Goal: Information Seeking & Learning: Learn about a topic

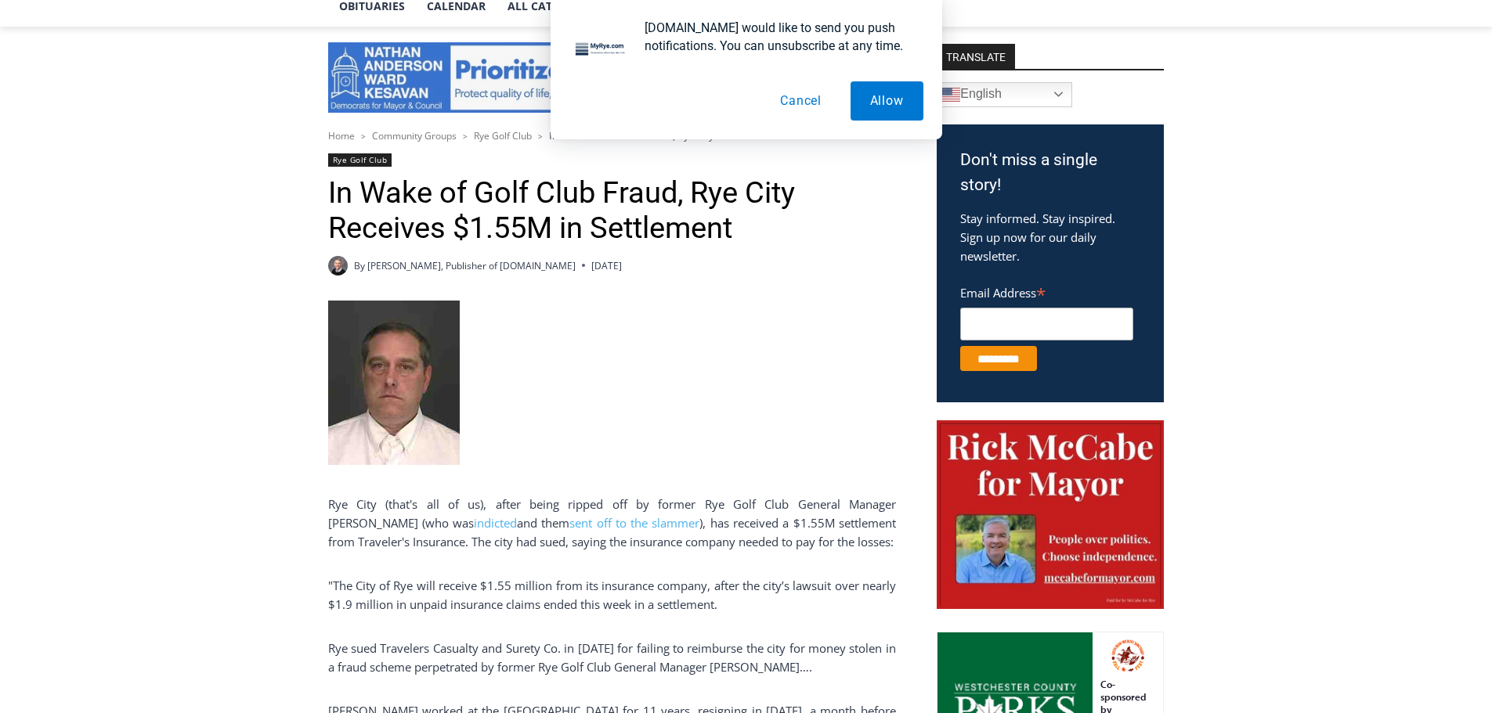
scroll to position [470, 0]
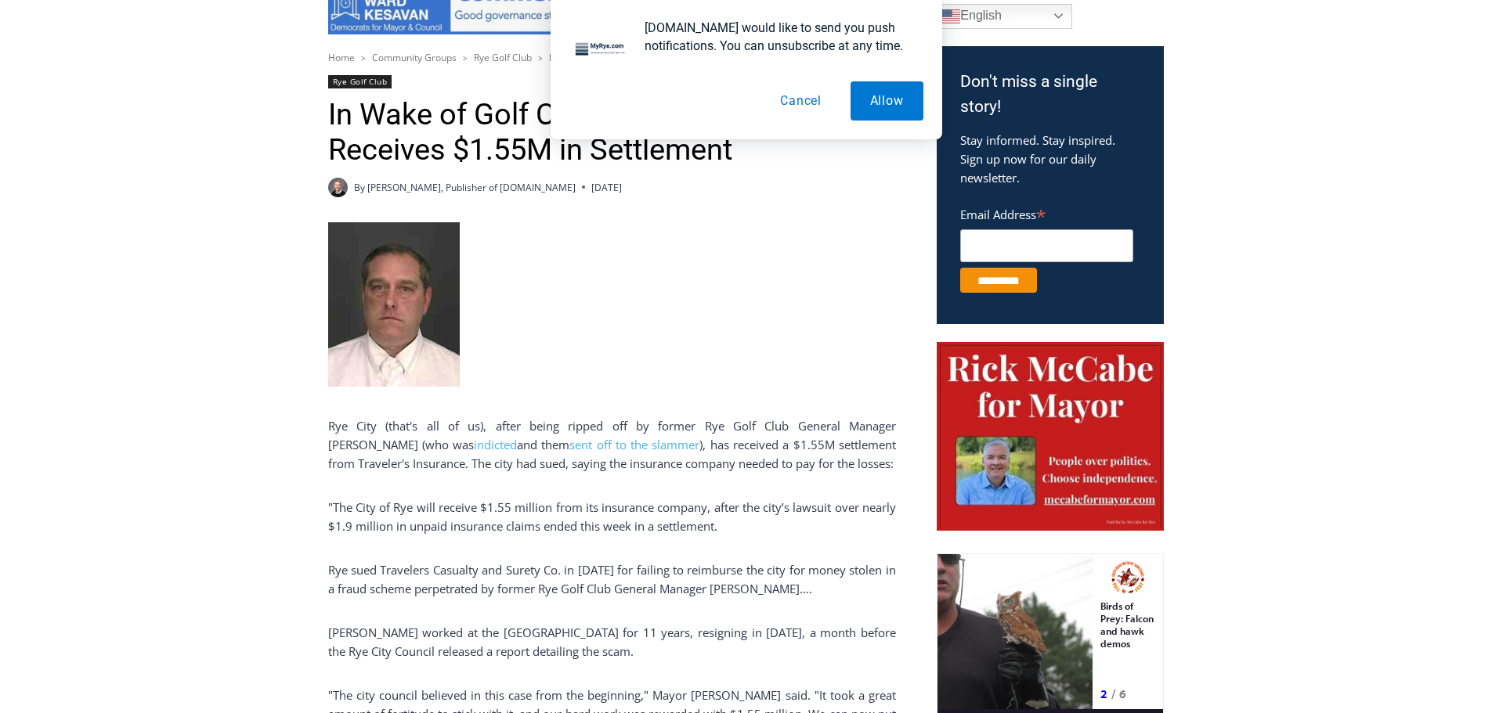
drag, startPoint x: 641, startPoint y: 319, endPoint x: 758, endPoint y: 445, distance: 171.2
click at [641, 319] on p at bounding box center [612, 306] width 568 height 169
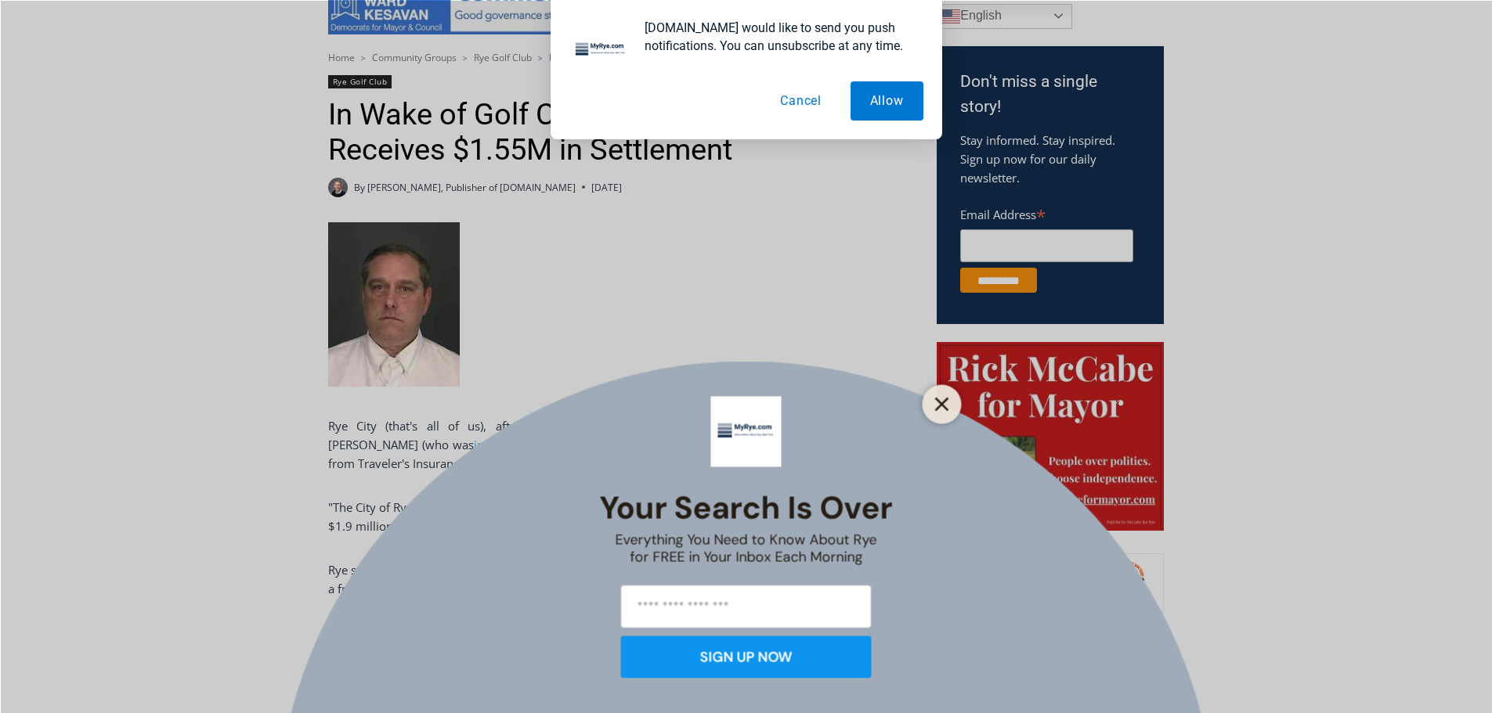
click at [938, 408] on line "Close" at bounding box center [941, 404] width 11 height 11
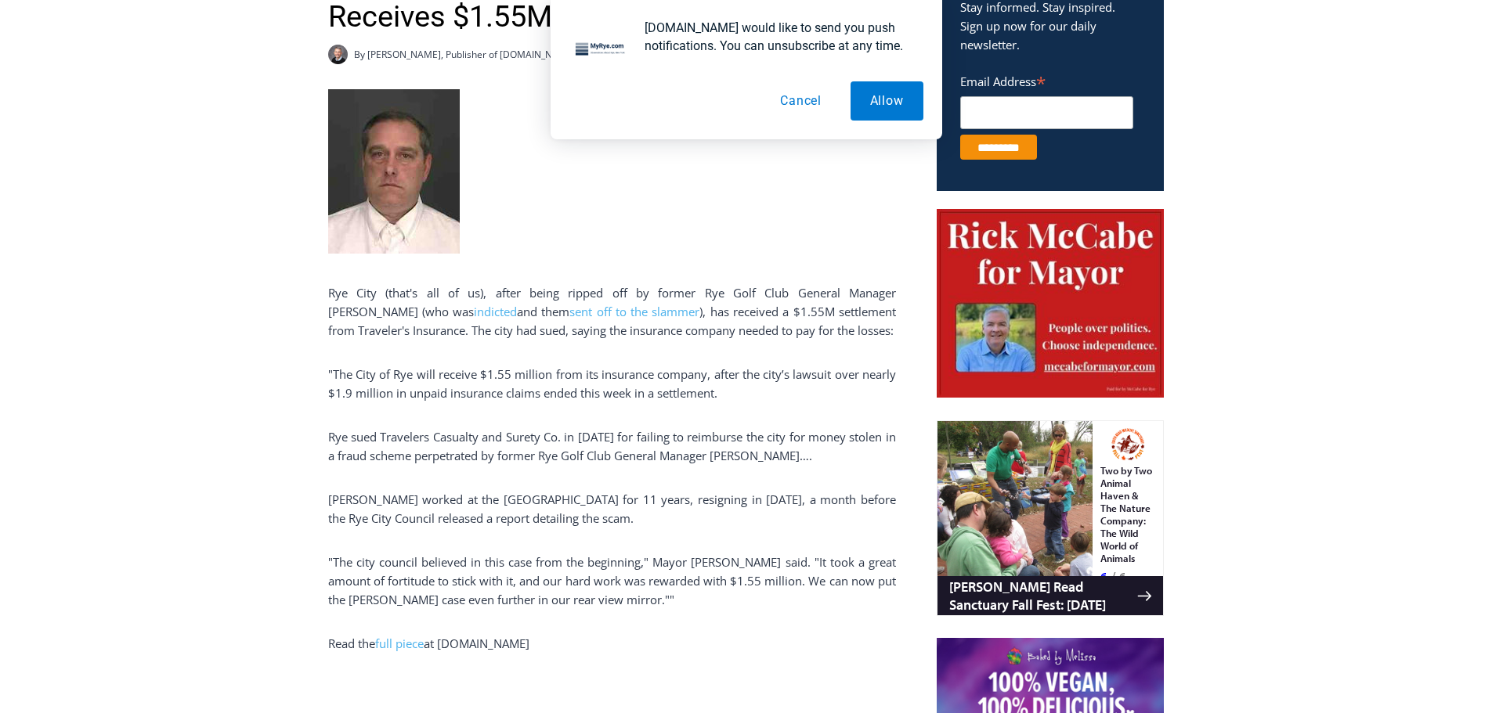
scroll to position [705, 0]
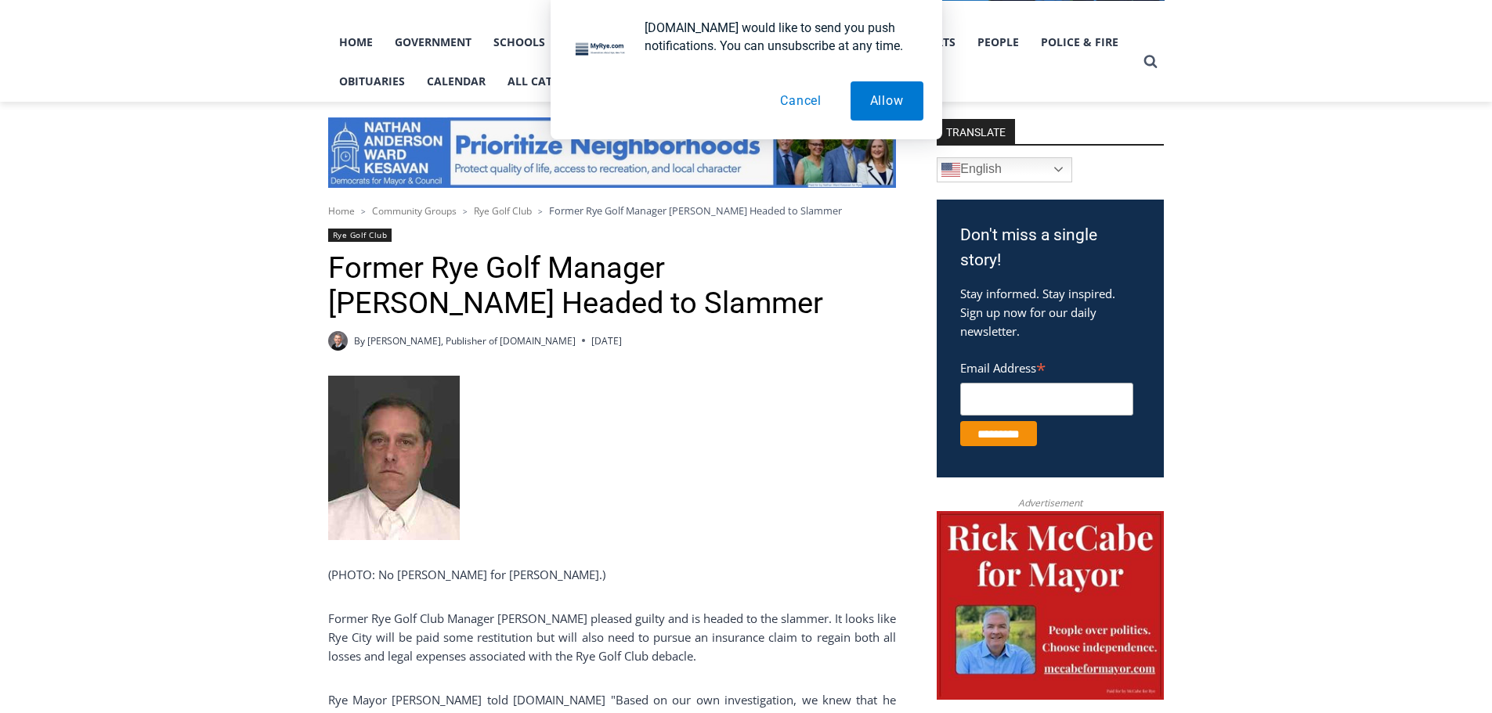
scroll to position [392, 0]
